Goal: Information Seeking & Learning: Check status

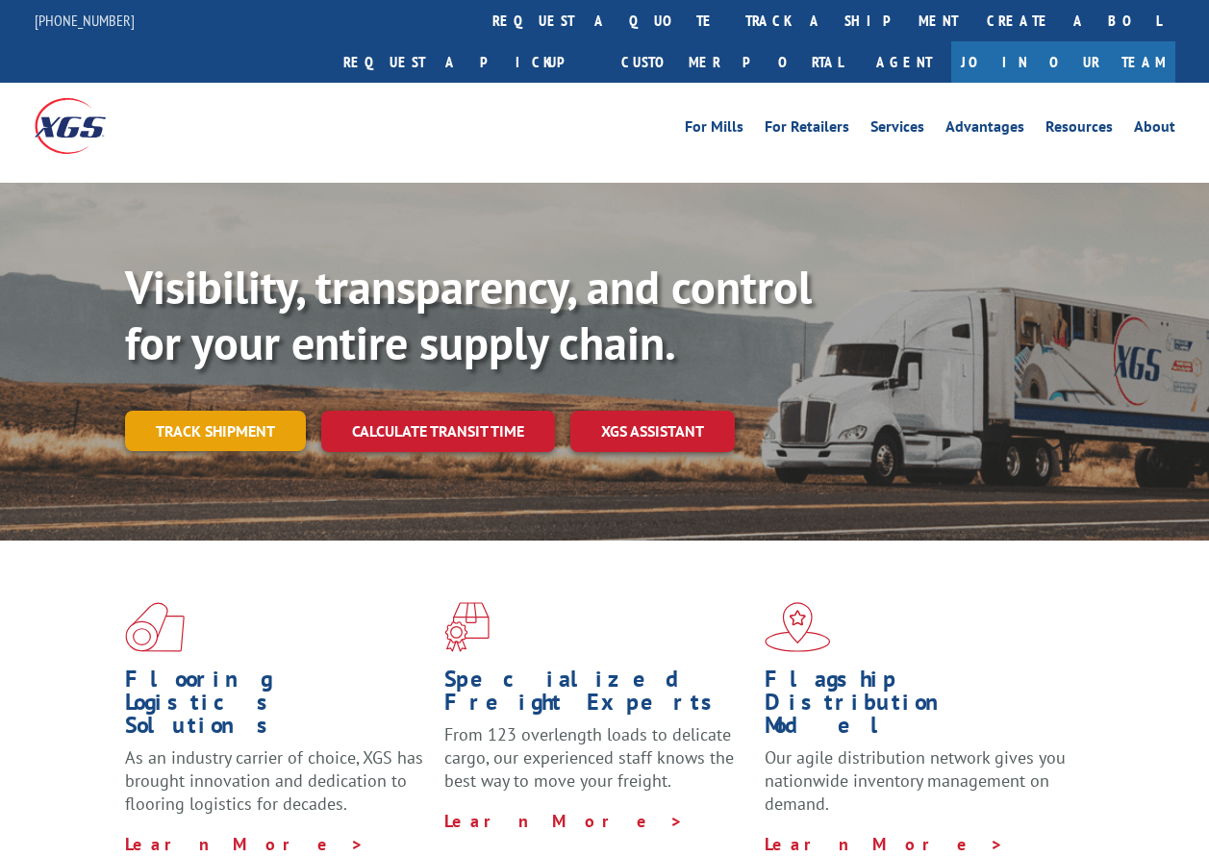
click at [215, 411] on link "Track shipment" at bounding box center [215, 431] width 181 height 40
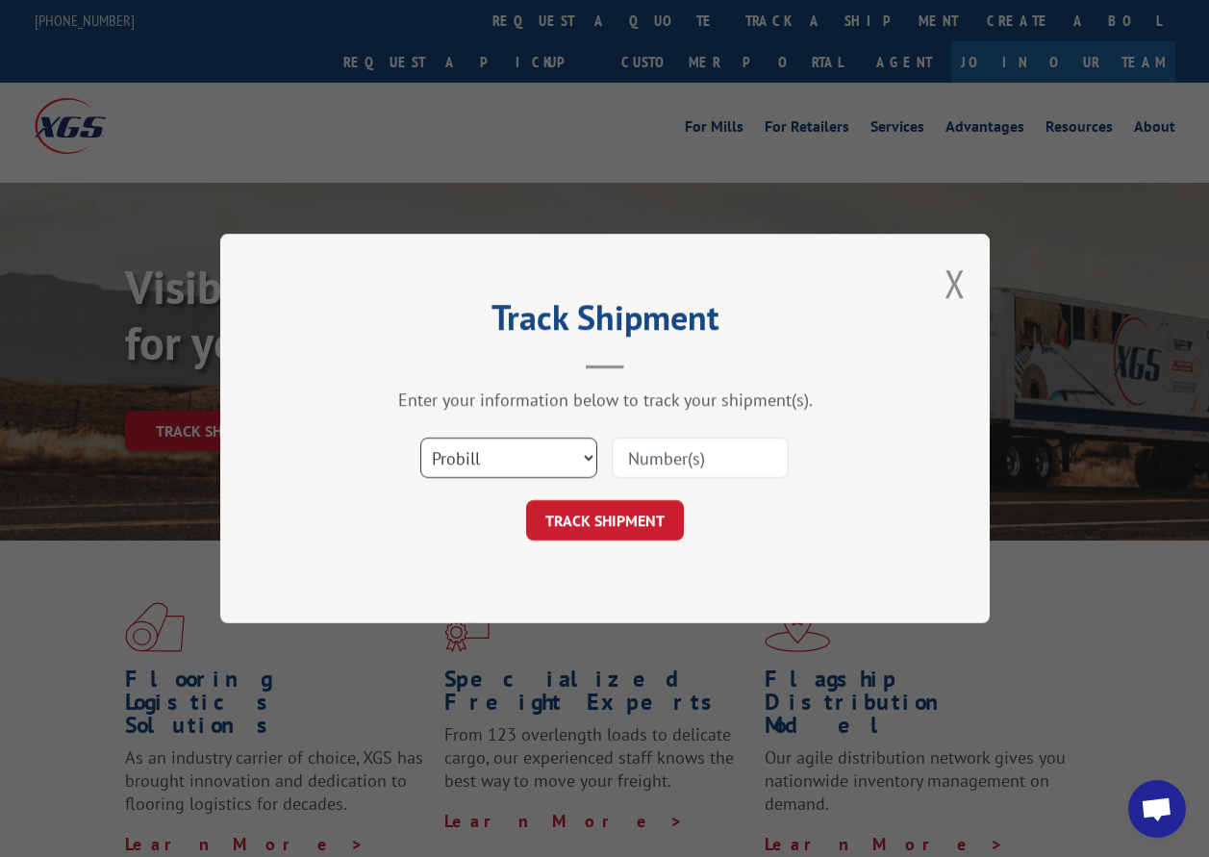
click at [501, 447] on select "Select category... Probill BOL PO" at bounding box center [508, 457] width 177 height 40
select select "bol"
click at [420, 437] on select "Select category... Probill BOL PO" at bounding box center [508, 457] width 177 height 40
paste input "2843802"
type input "2843802"
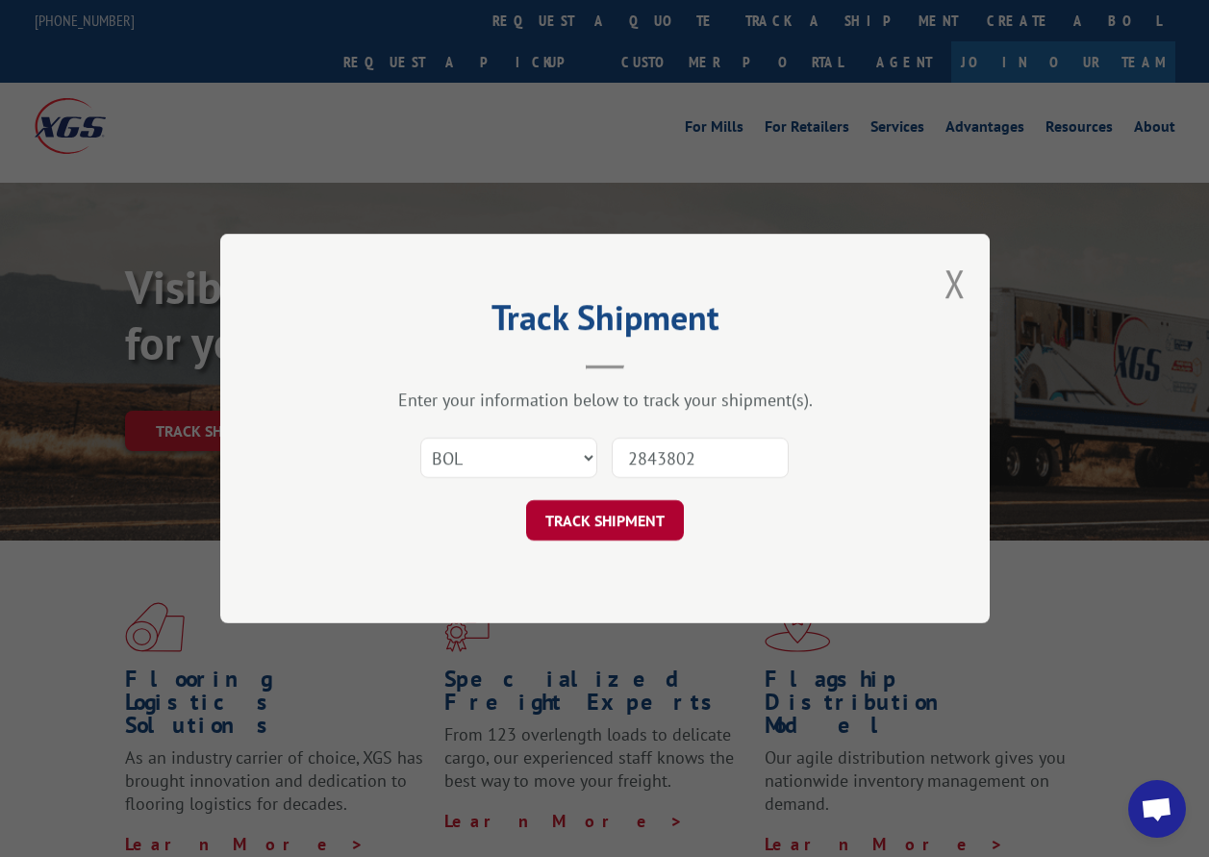
click at [627, 517] on button "TRACK SHIPMENT" at bounding box center [605, 520] width 158 height 40
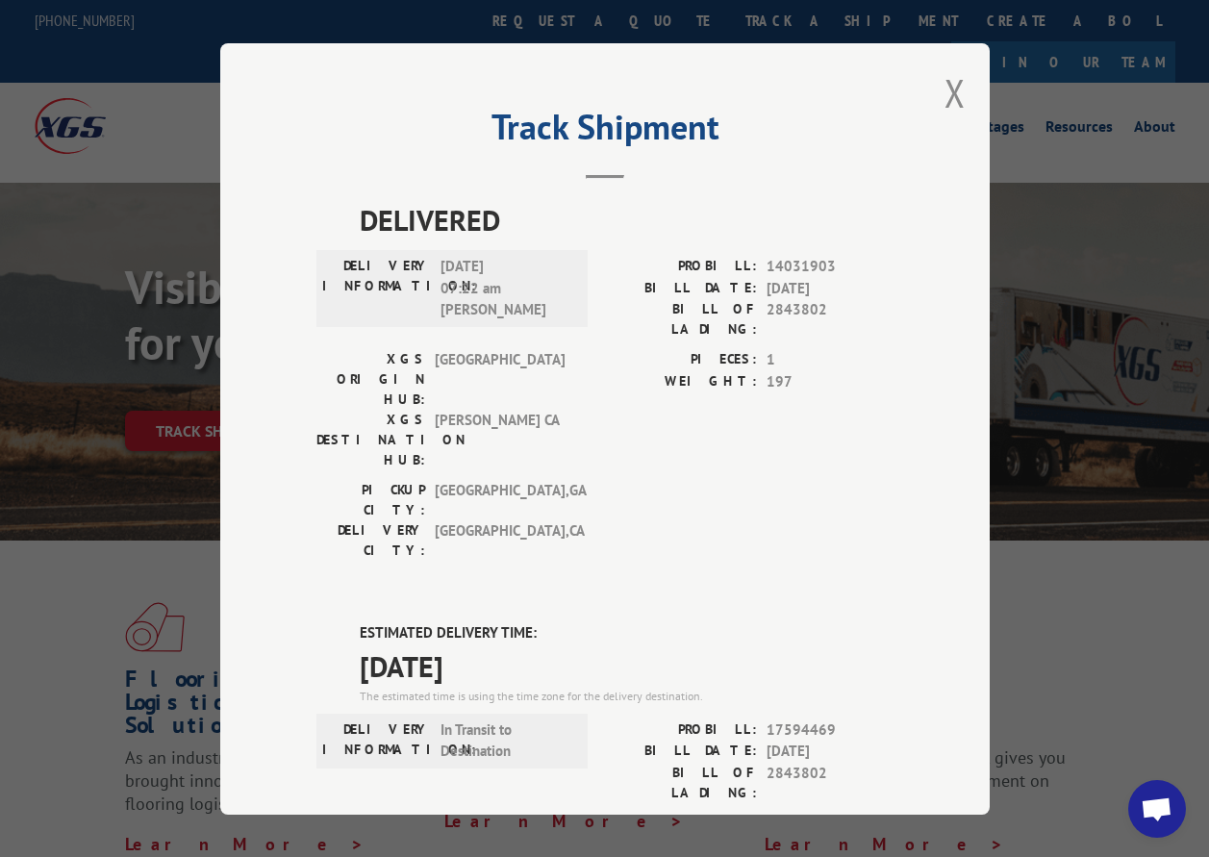
click at [729, 18] on div "Track Shipment DELIVERED DELIVERY INFORMATION: [DATE] 07:22 am [PERSON_NAME] PR…" at bounding box center [604, 428] width 1209 height 857
